Goal: Task Accomplishment & Management: Complete application form

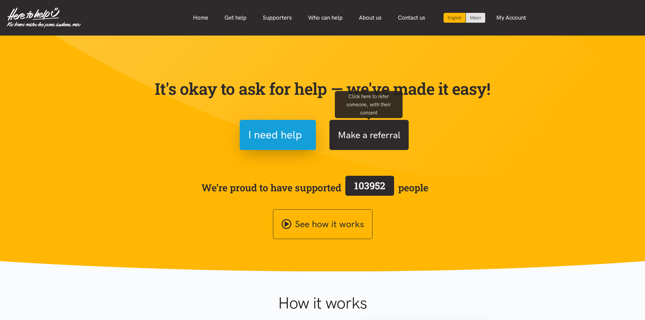
click at [385, 142] on button "Make a referral" at bounding box center [369, 135] width 79 height 30
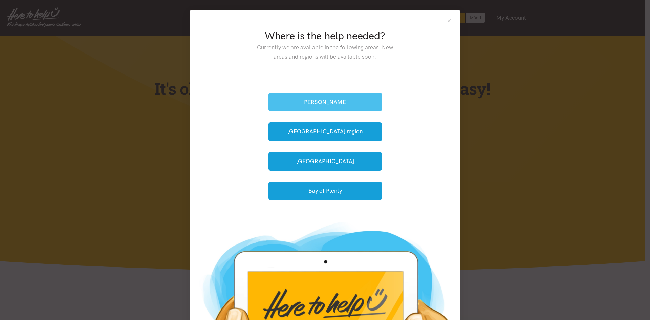
click at [318, 99] on button "[PERSON_NAME]" at bounding box center [325, 102] width 113 height 19
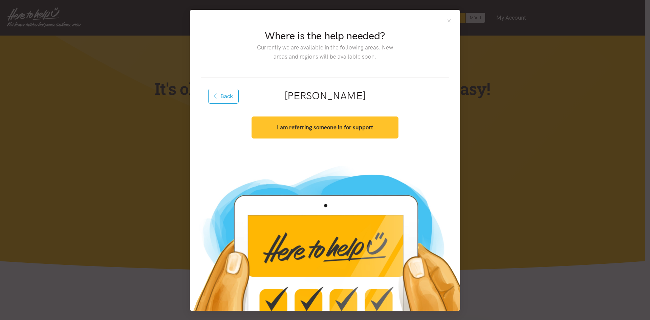
click at [308, 131] on button "I am referring someone in for support" at bounding box center [325, 128] width 147 height 22
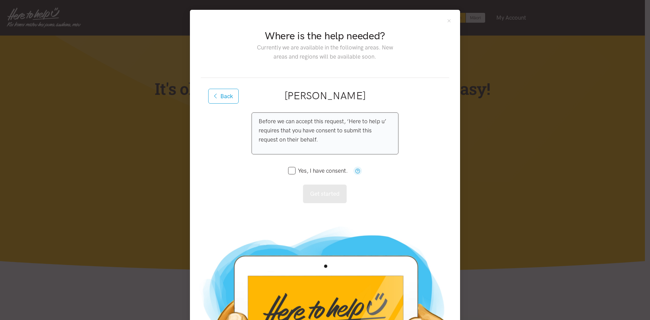
click at [288, 171] on input "Yes, I have consent." at bounding box center [318, 171] width 60 height 6
checkbox input "true"
click at [325, 194] on button "Get started" at bounding box center [325, 194] width 44 height 19
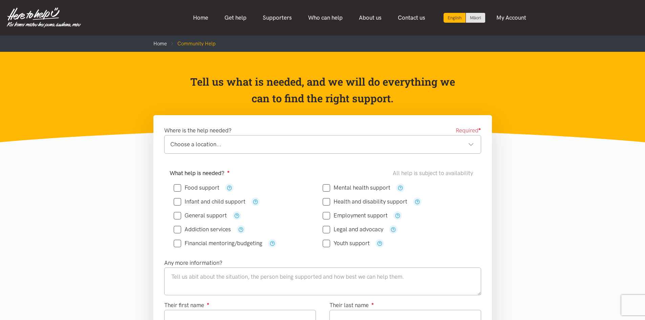
click at [204, 131] on label "Where is the help needed?" at bounding box center [197, 130] width 67 height 9
copy div "Where is the help needed?"
click at [202, 172] on label "What help is needed? ●" at bounding box center [200, 173] width 60 height 9
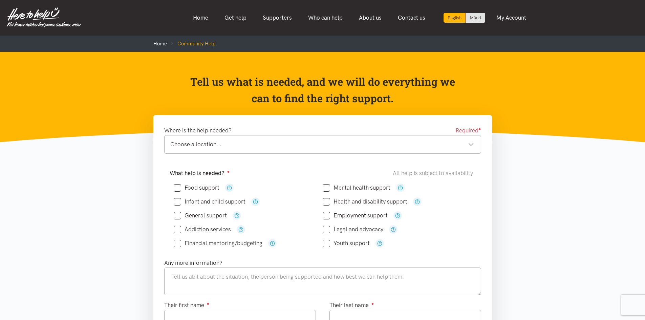
click at [202, 172] on label "What help is needed? ●" at bounding box center [200, 173] width 60 height 9
click at [227, 176] on label "What help is needed? ●" at bounding box center [200, 173] width 60 height 9
drag, startPoint x: 224, startPoint y: 173, endPoint x: 167, endPoint y: 173, distance: 56.9
click at [167, 173] on div "What help is needed? ● All help is subject to availability Food support" at bounding box center [323, 211] width 320 height 84
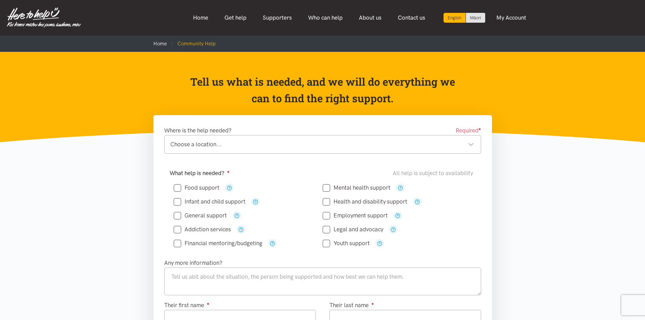
click at [242, 156] on div "Where is the help needed? Required ● Choose a location... Choose a location... …" at bounding box center [323, 142] width 331 height 33
click at [209, 132] on label "Where is the help needed?" at bounding box center [197, 130] width 67 height 9
click at [193, 174] on label "What help is needed? ●" at bounding box center [200, 173] width 60 height 9
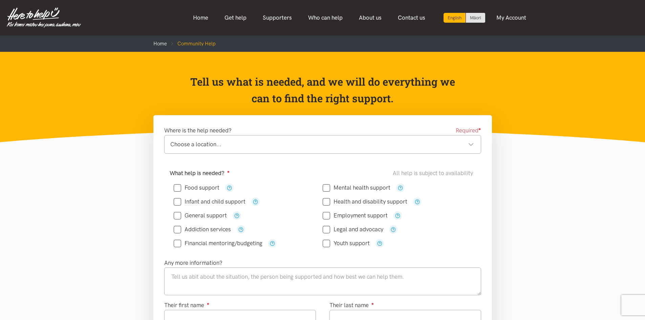
click at [193, 174] on label "What help is needed? ●" at bounding box center [200, 173] width 60 height 9
click at [207, 174] on label "What help is needed? ●" at bounding box center [200, 173] width 60 height 9
drag, startPoint x: 228, startPoint y: 173, endPoint x: 169, endPoint y: 172, distance: 58.6
click at [170, 172] on label "What help is needed? ●" at bounding box center [200, 173] width 60 height 9
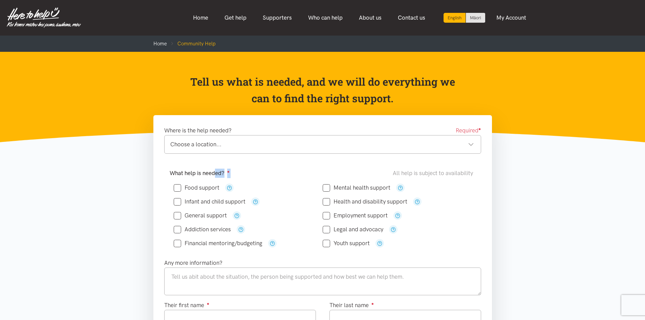
copy label "What help is needed?"
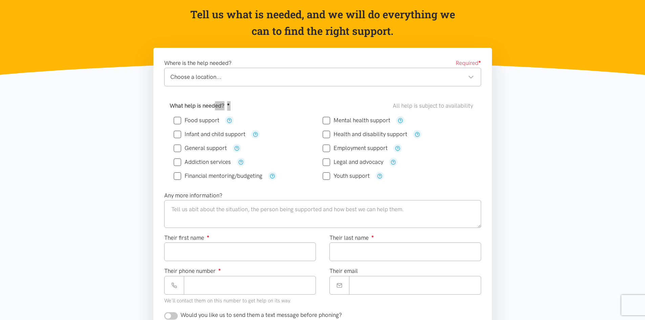
scroll to position [135, 0]
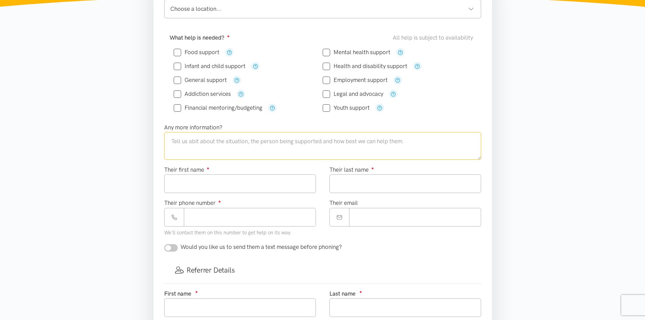
click at [189, 144] on textarea at bounding box center [322, 146] width 317 height 28
click at [198, 128] on label "Any more information?" at bounding box center [193, 127] width 58 height 9
copy label "Any more information?"
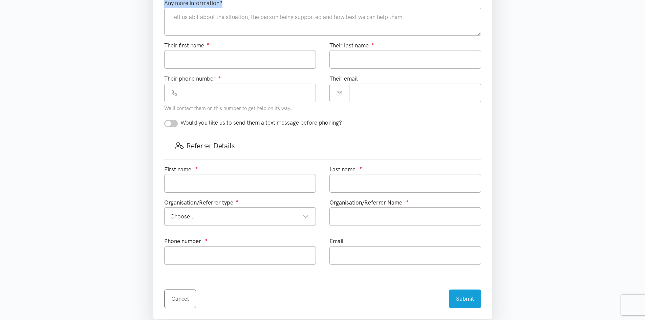
scroll to position [339, 0]
